Goal: Navigation & Orientation: Find specific page/section

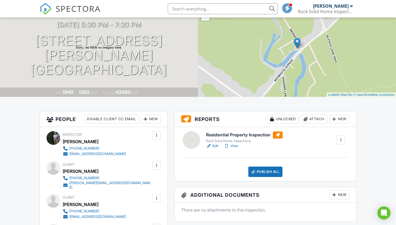
scroll to position [70, 0]
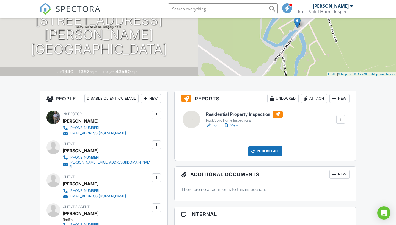
click at [236, 125] on link "View" at bounding box center [231, 125] width 14 height 5
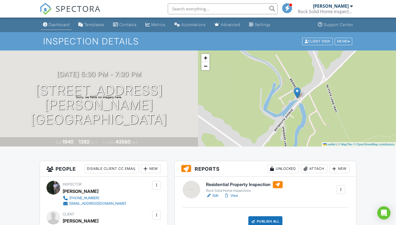
click at [60, 26] on div "Dashboard" at bounding box center [59, 24] width 21 height 5
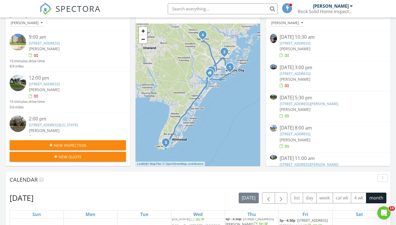
scroll to position [65, 0]
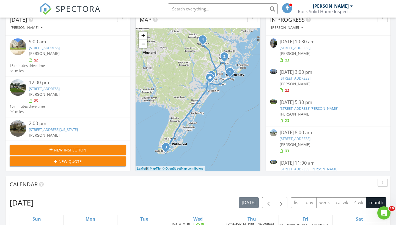
click at [310, 108] on link "2066 Iron Forge Road, Hamilton, NJ 08330" at bounding box center [308, 108] width 59 height 5
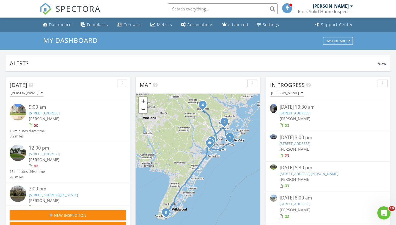
click at [310, 113] on link "309 E Poplar Avenue # 102, Wildwood, NJ 08260" at bounding box center [294, 113] width 31 height 5
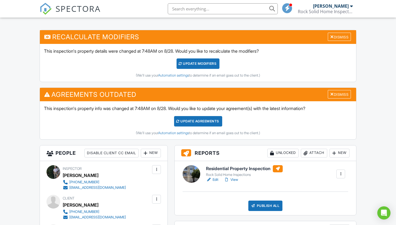
scroll to position [133, 0]
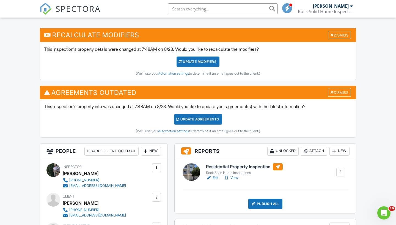
click at [234, 176] on link "View" at bounding box center [231, 177] width 14 height 5
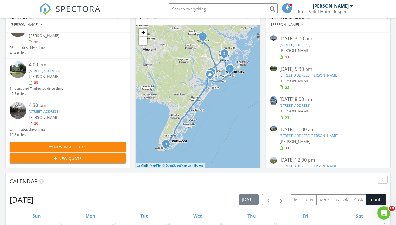
scroll to position [65, 0]
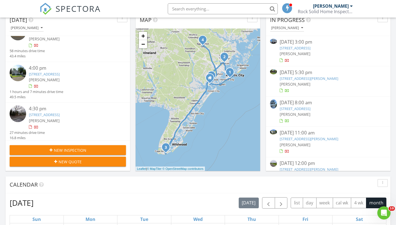
click at [312, 78] on link "[STREET_ADDRESS][PERSON_NAME]" at bounding box center [308, 78] width 59 height 5
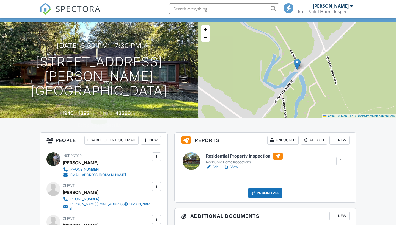
scroll to position [36, 0]
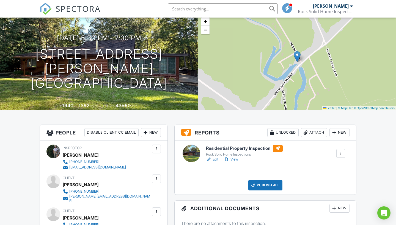
click at [234, 159] on link "View" at bounding box center [231, 159] width 14 height 5
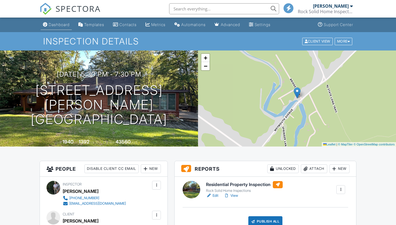
click at [55, 20] on link "Dashboard" at bounding box center [56, 25] width 31 height 10
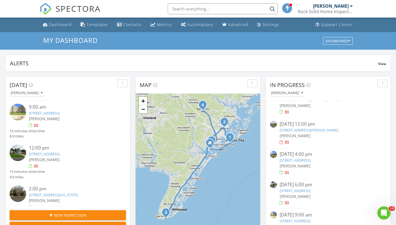
scroll to position [104, 0]
click at [301, 159] on link "[STREET_ADDRESS]" at bounding box center [294, 160] width 31 height 5
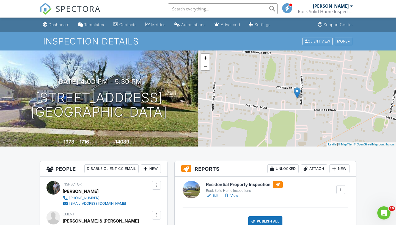
click at [56, 25] on div "Dashboard" at bounding box center [59, 24] width 21 height 5
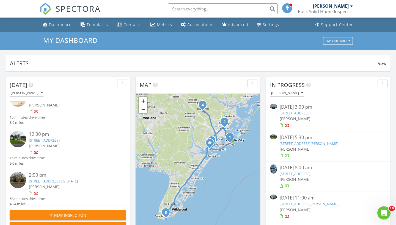
scroll to position [12, 0]
